Goal: Contribute content

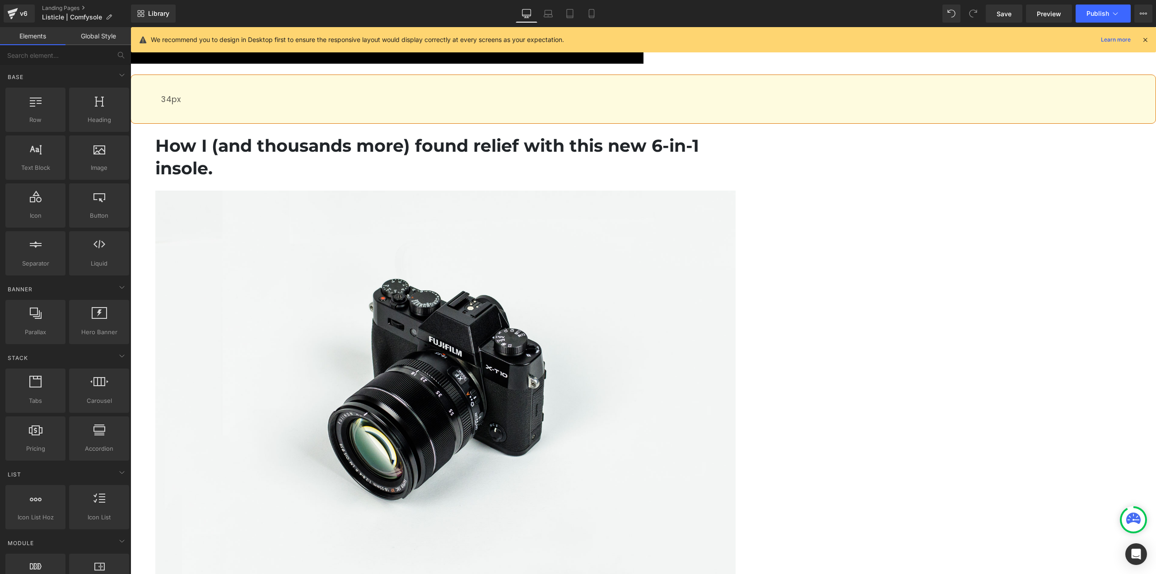
click at [505, 216] on img at bounding box center [445, 383] width 580 height 384
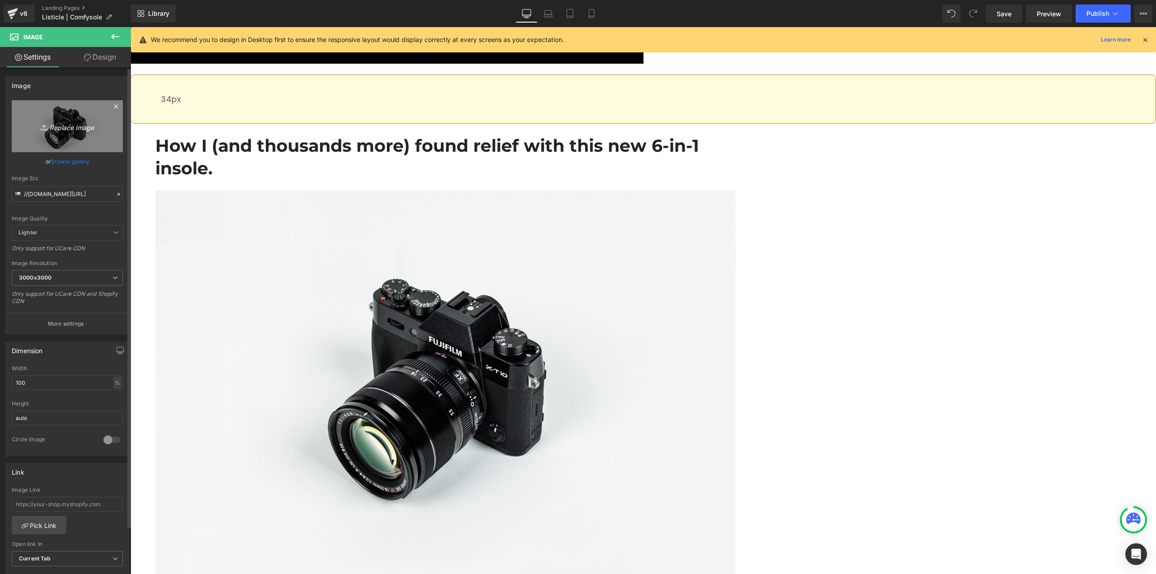
click at [59, 127] on icon "Replace Image" at bounding box center [67, 126] width 72 height 11
type input "C:\fakepath\ComfySole Adv.jpg"
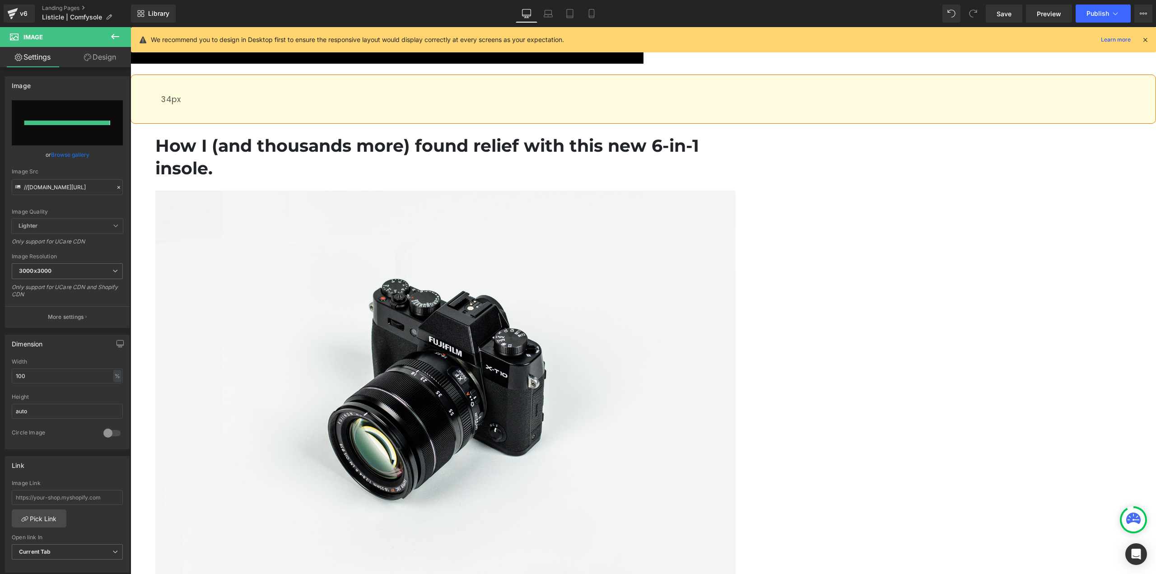
type input "[URL][DOMAIN_NAME]"
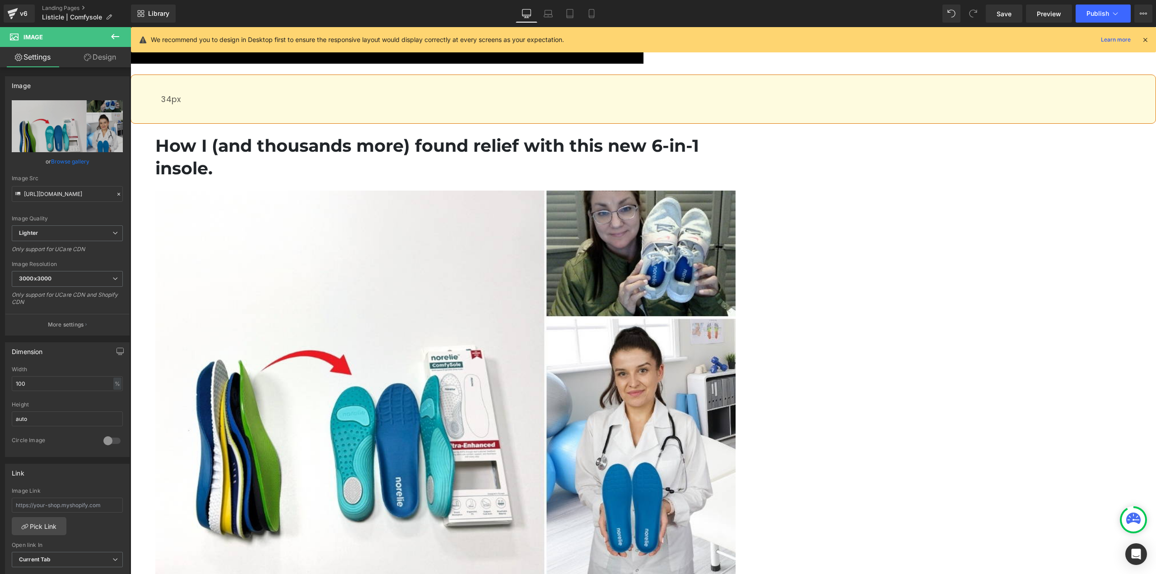
click at [130, 27] on span "Image" at bounding box center [130, 27] width 0 height 0
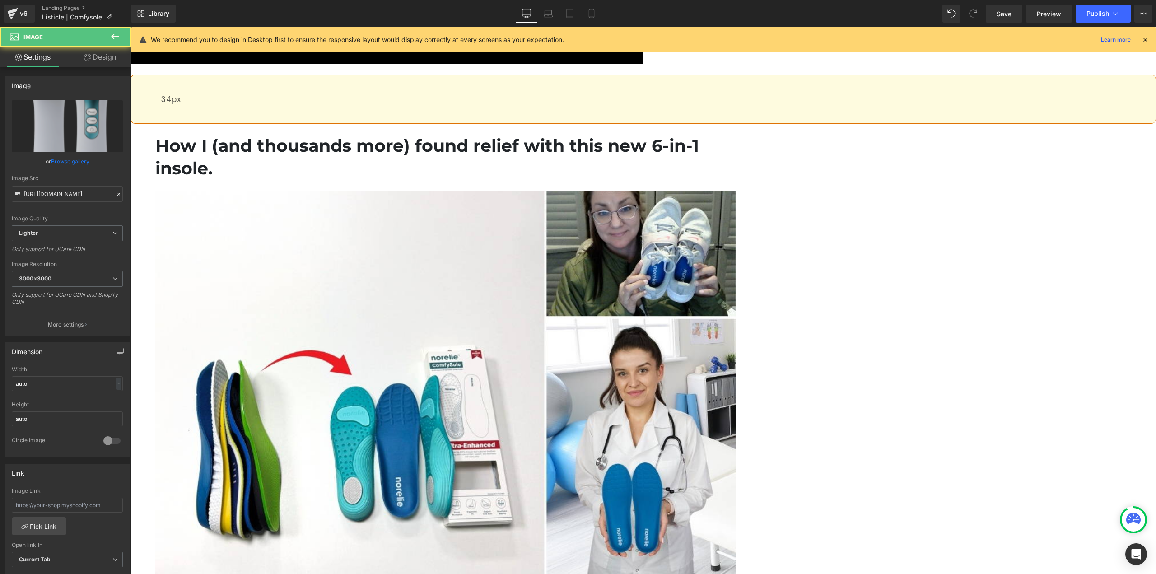
click at [130, 27] on span "Image" at bounding box center [130, 27] width 0 height 0
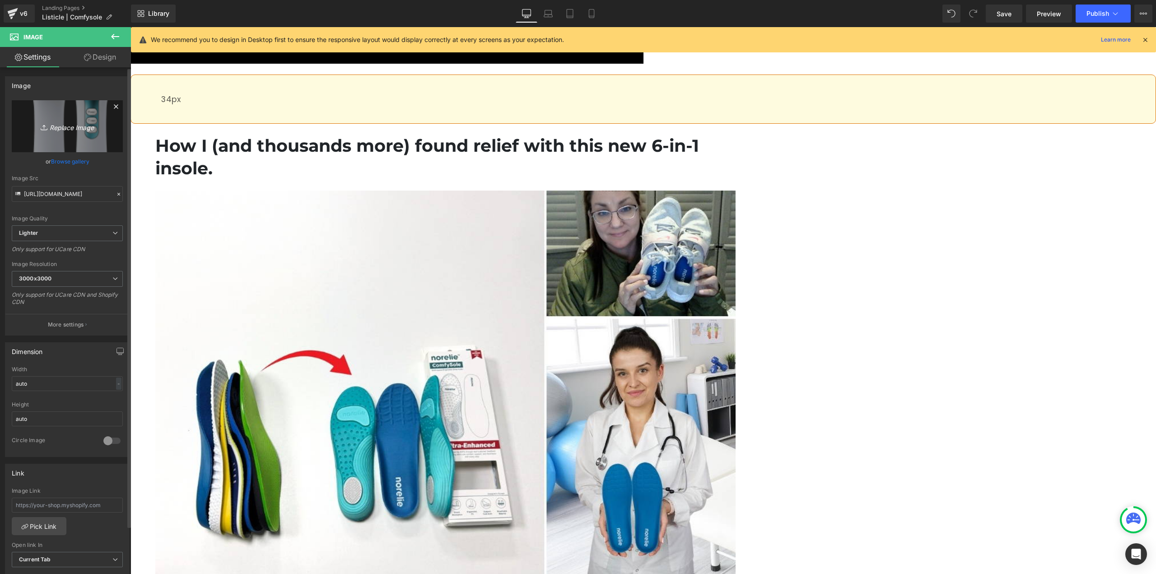
click at [56, 117] on link "Replace Image" at bounding box center [67, 126] width 111 height 52
type input "C:\fakepath\ComfySole (1).png"
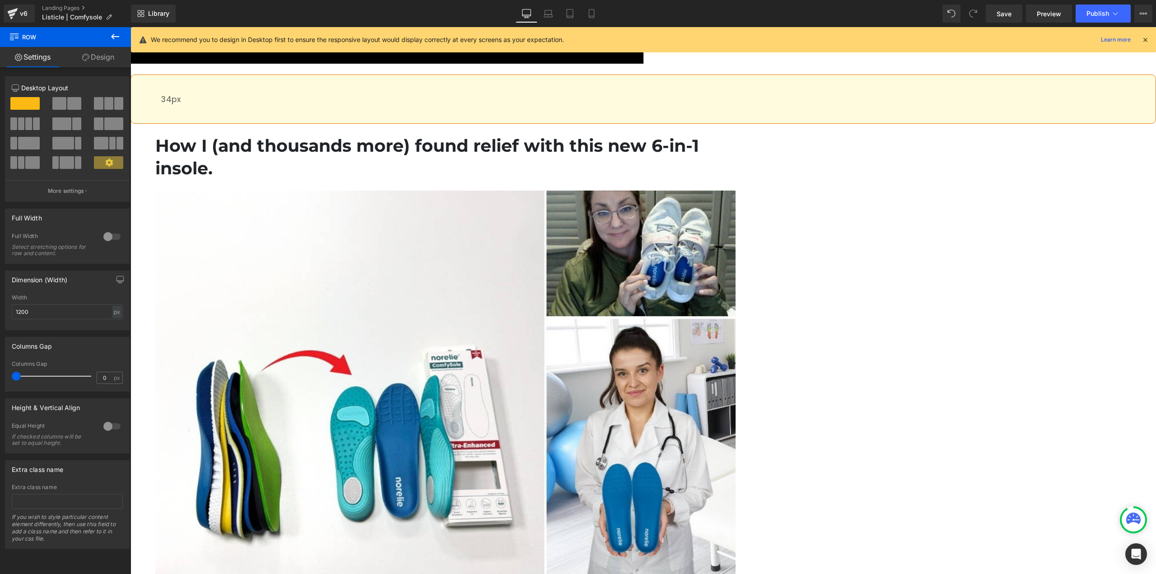
drag, startPoint x: 864, startPoint y: 268, endPoint x: 740, endPoint y: 241, distance: 126.6
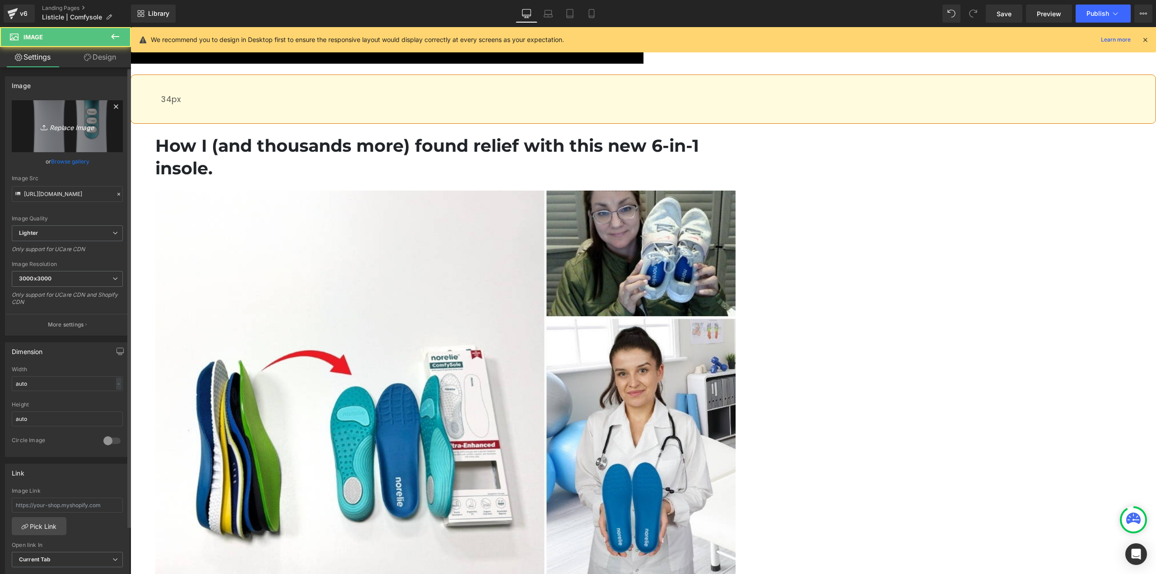
click at [86, 130] on icon "Replace Image" at bounding box center [67, 126] width 72 height 11
type input "C:\fakepath\ComfySole (1).png"
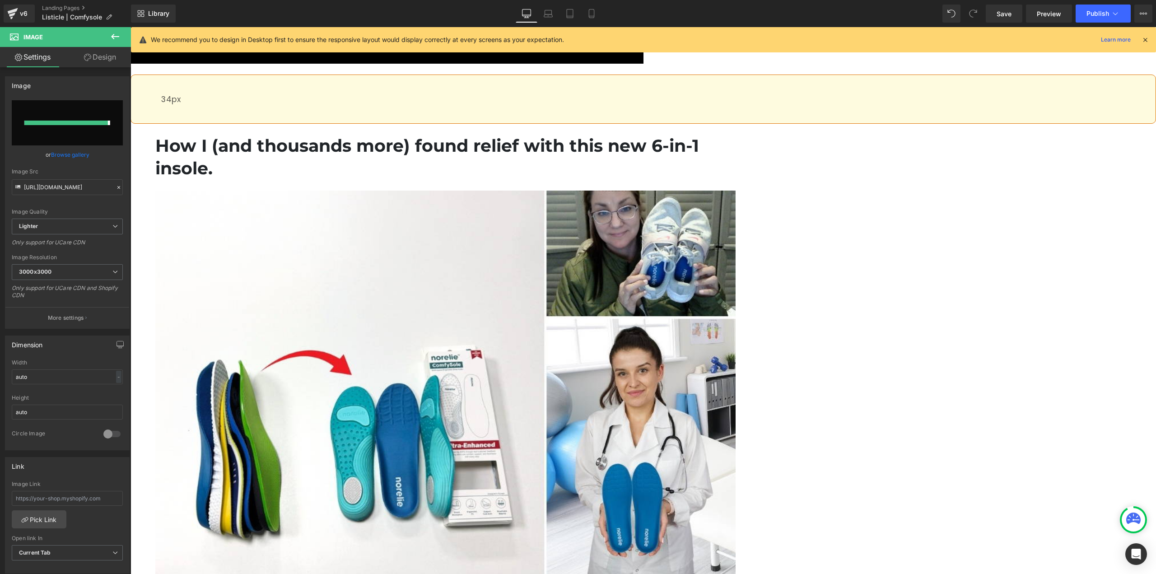
type input "[URL][DOMAIN_NAME]"
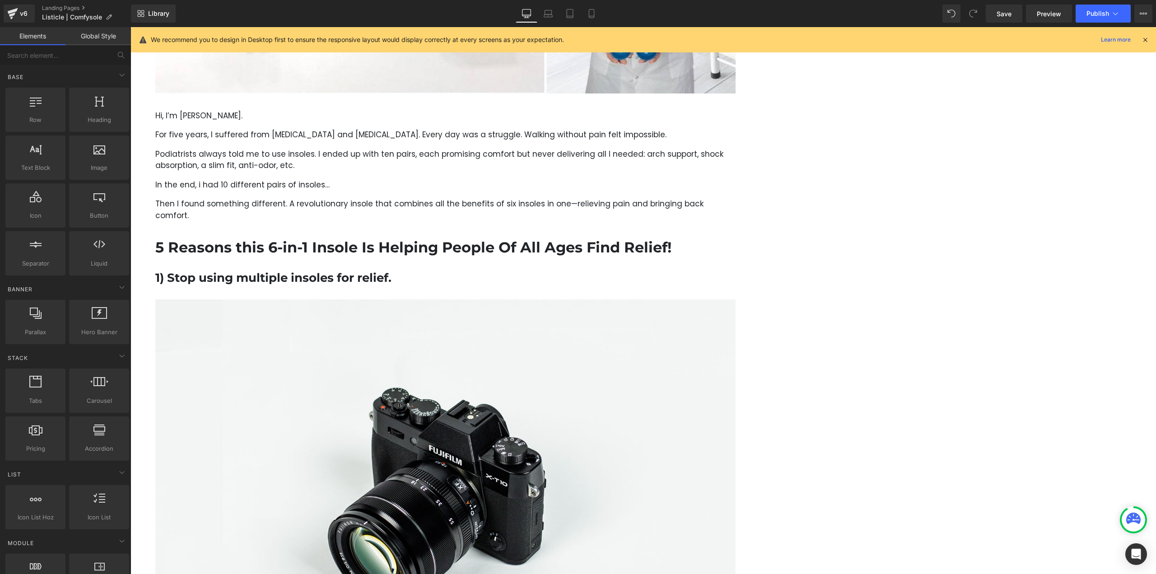
scroll to position [497, 0]
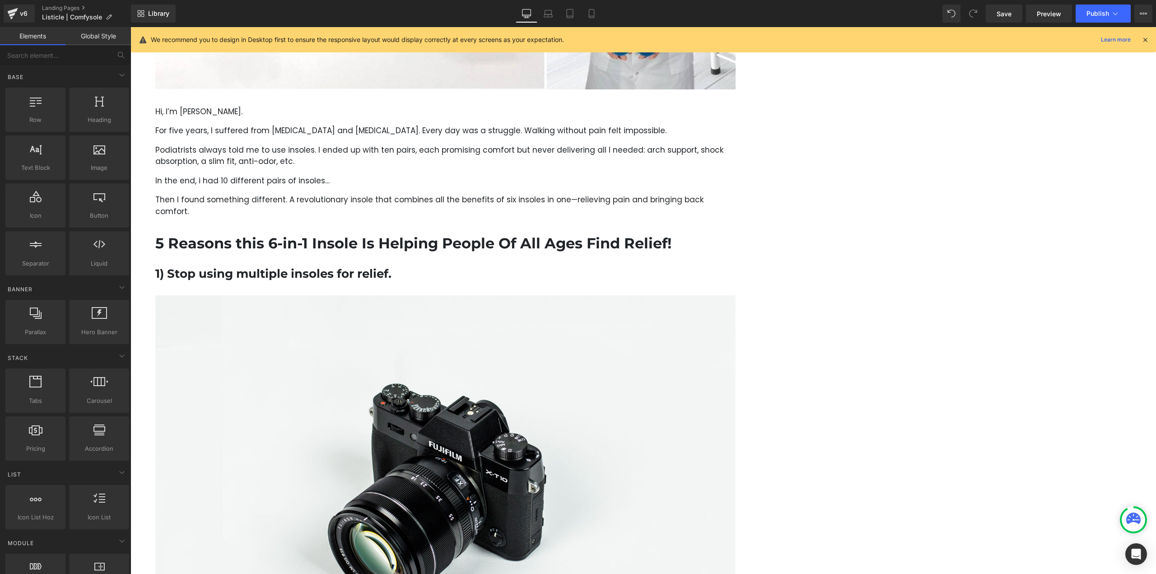
click at [543, 295] on img at bounding box center [445, 487] width 580 height 384
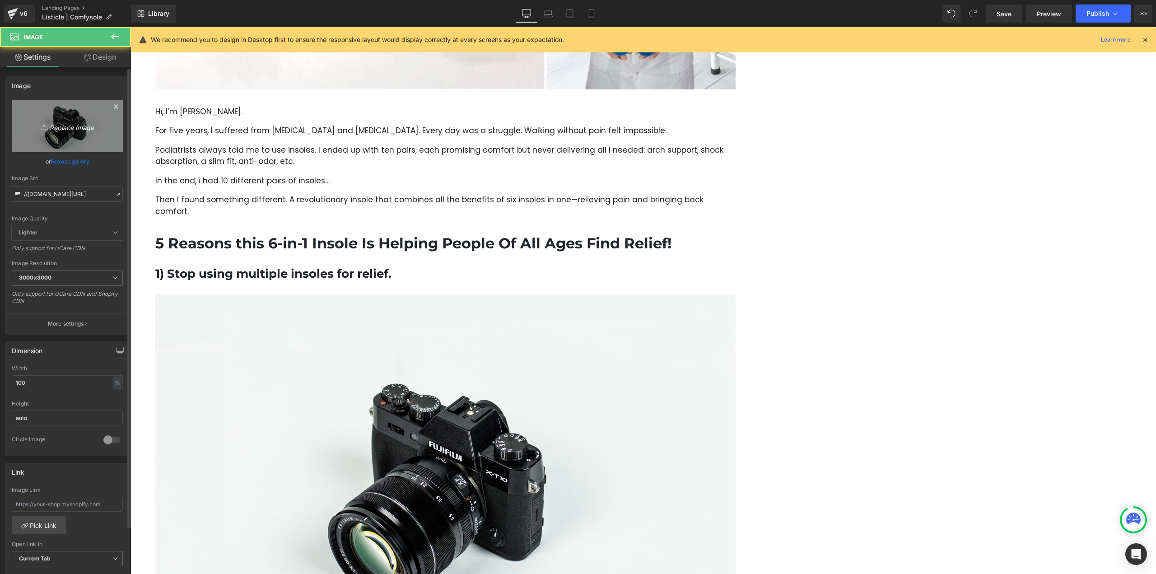
click at [68, 123] on icon "Replace Image" at bounding box center [67, 126] width 72 height 11
type input "C:\fakepath\Review (1).jpg"
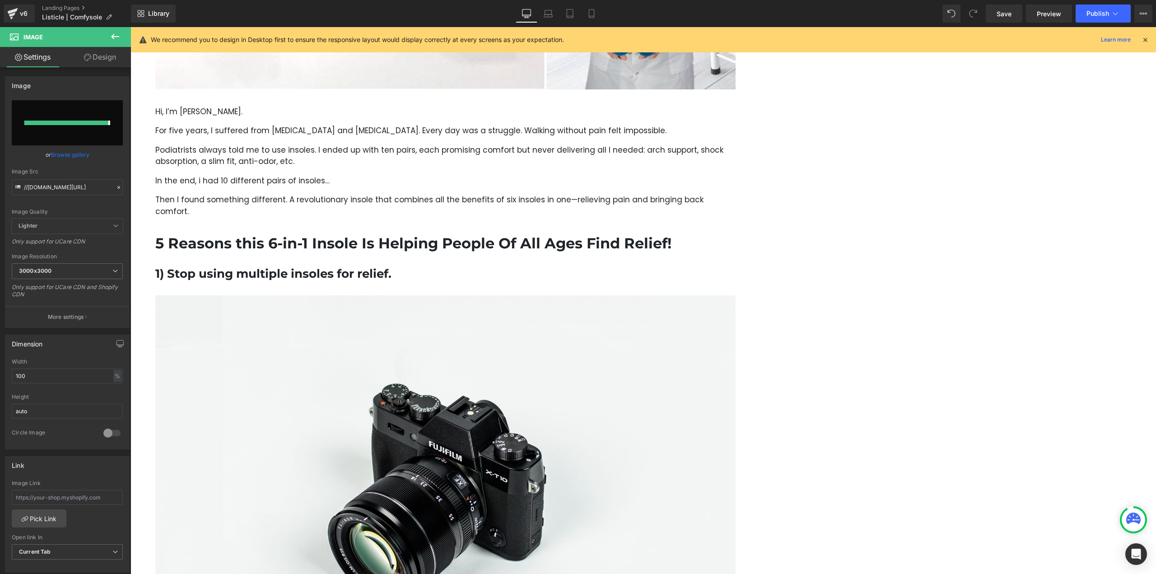
type input "[URL][DOMAIN_NAME]"
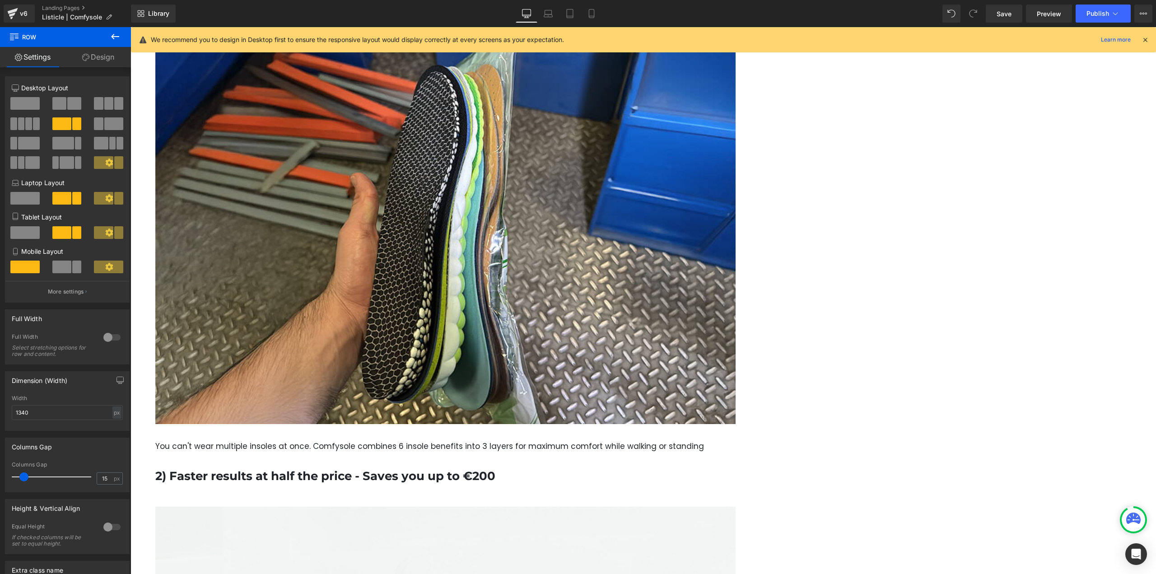
scroll to position [768, 0]
